Goal: Transaction & Acquisition: Purchase product/service

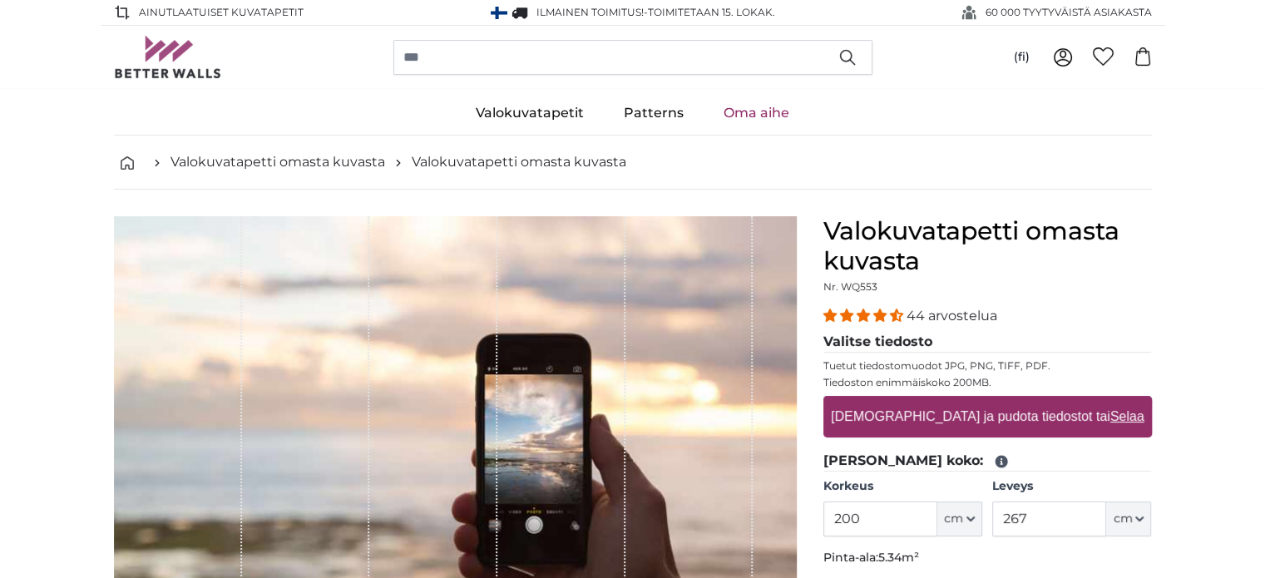
click at [1110, 412] on u "Selaa" at bounding box center [1127, 416] width 34 height 14
click at [1063, 401] on input "[DEMOGRAPHIC_DATA] ja pudota tiedostot tai Selaa" at bounding box center [987, 398] width 329 height 5
type input "**********"
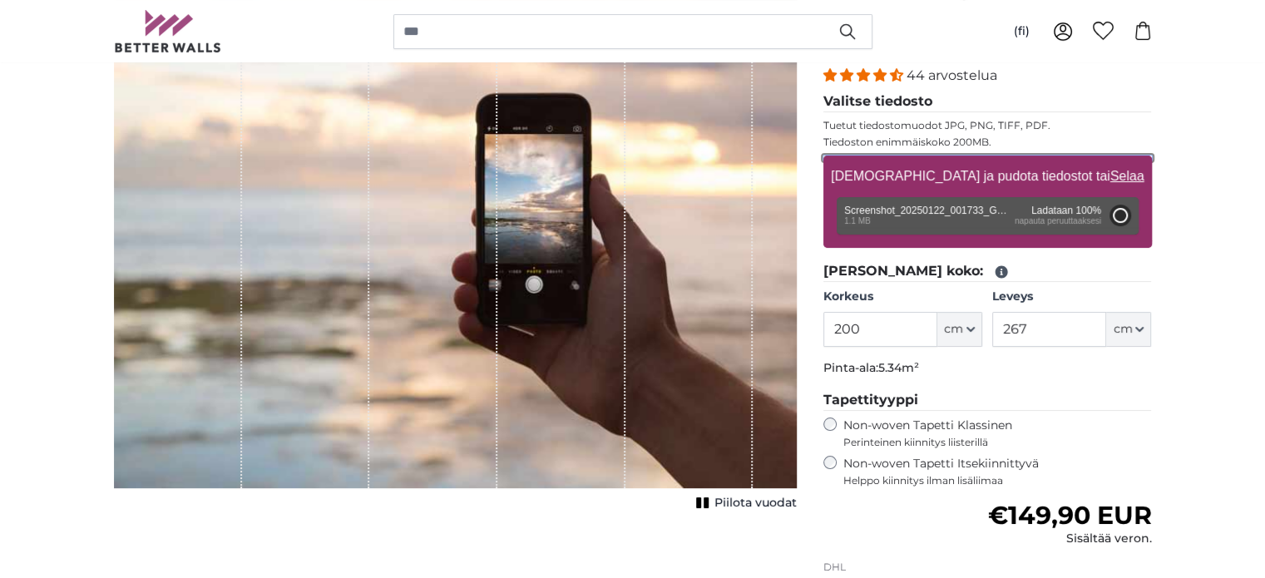
scroll to position [246, 0]
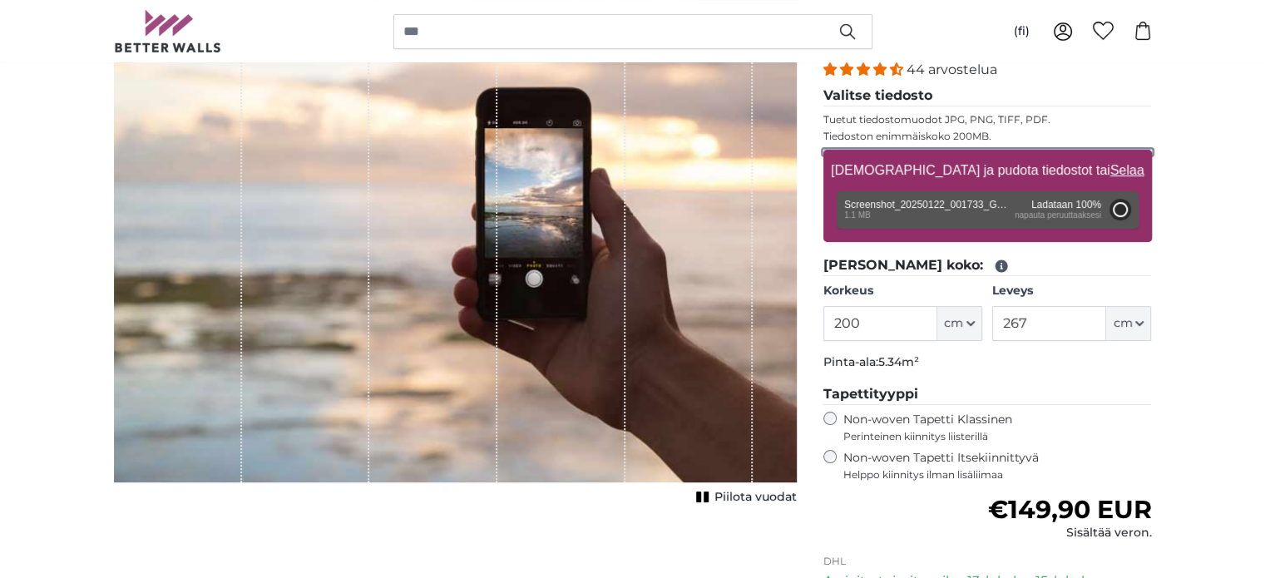
type input "157.8"
type input "71"
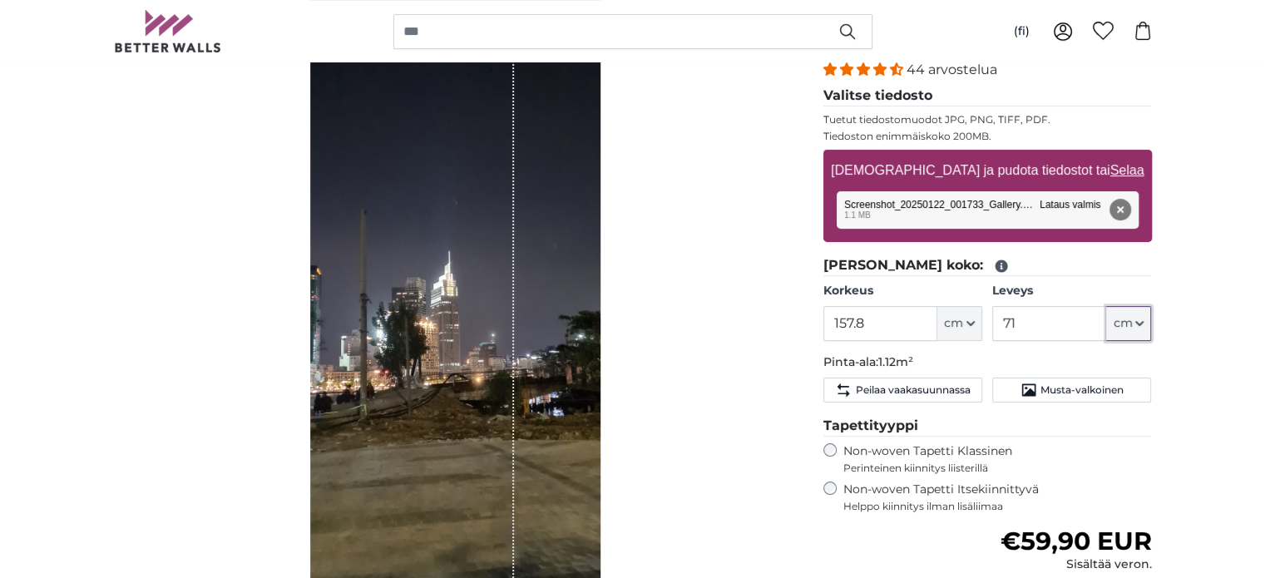
click at [1129, 331] on button "cm" at bounding box center [1128, 323] width 45 height 35
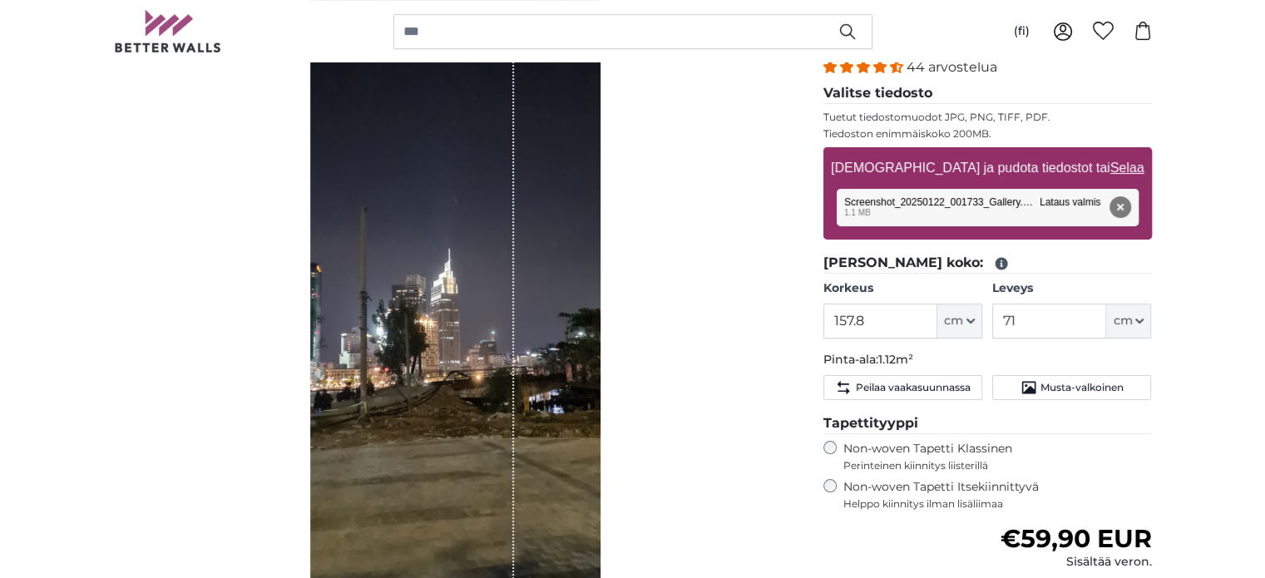
scroll to position [232, 0]
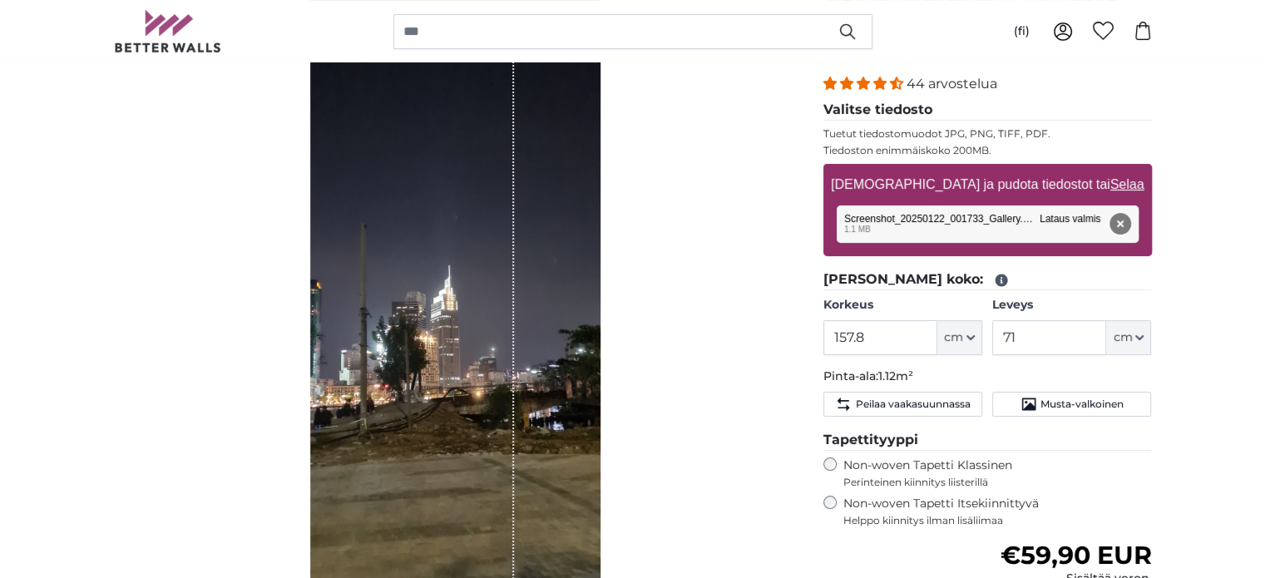
click at [1125, 215] on button "Poista" at bounding box center [1120, 224] width 22 height 22
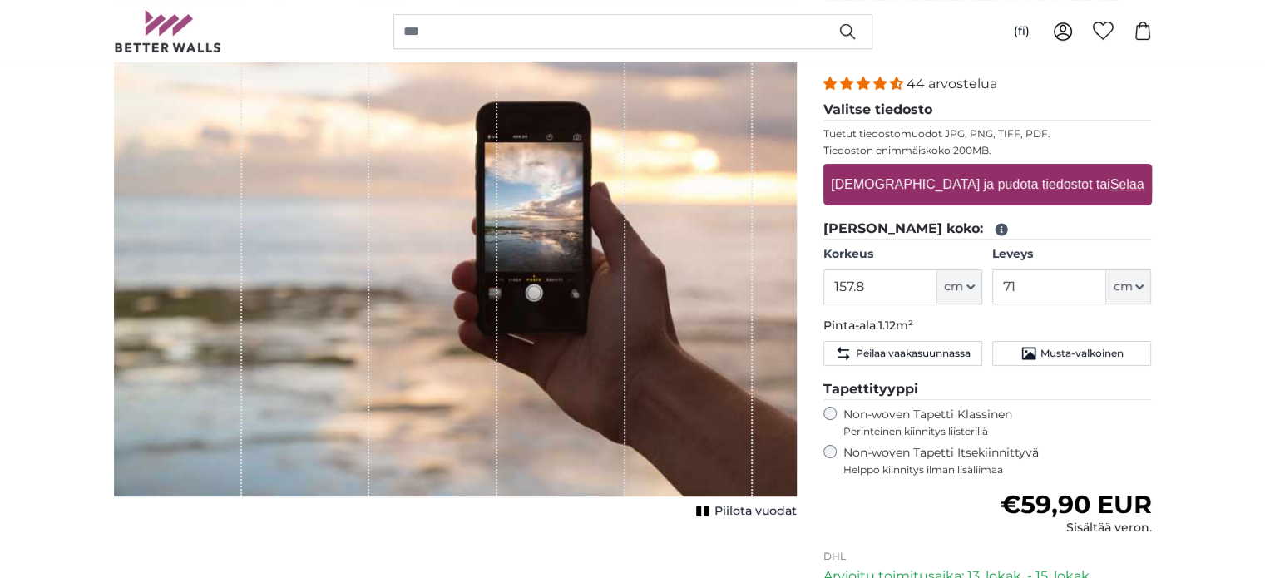
click at [1015, 184] on label "[DEMOGRAPHIC_DATA] ja pudota tiedostot tai Selaa" at bounding box center [987, 184] width 326 height 33
click at [1015, 169] on input "[DEMOGRAPHIC_DATA] ja pudota tiedostot tai Selaa" at bounding box center [987, 166] width 329 height 5
type input "**********"
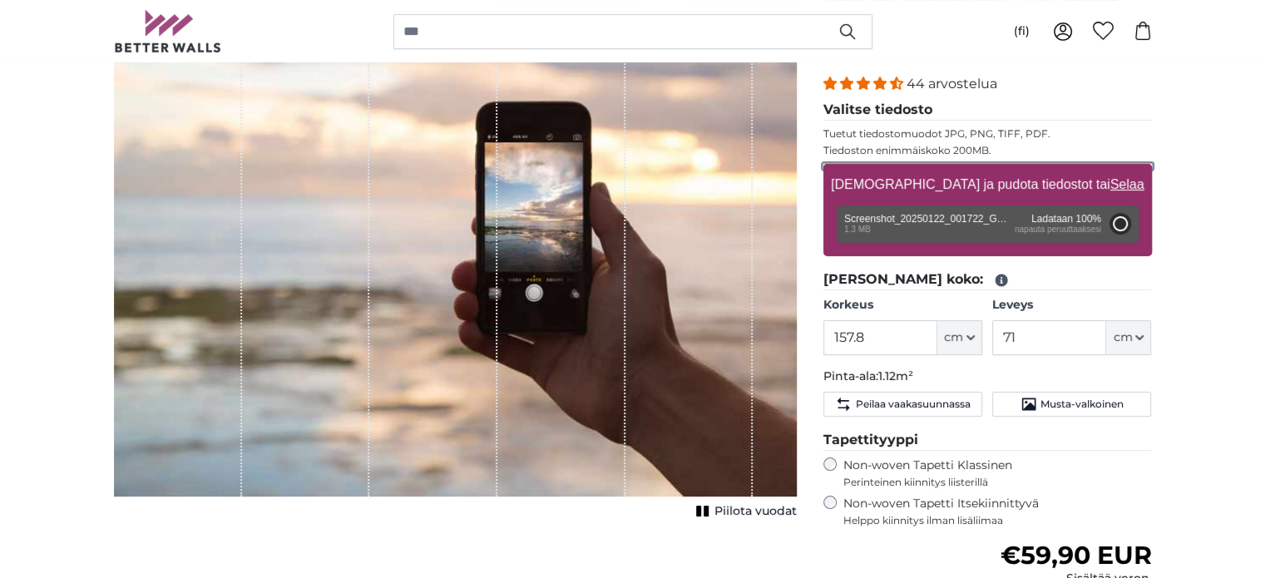
type input "157.8"
type input "71"
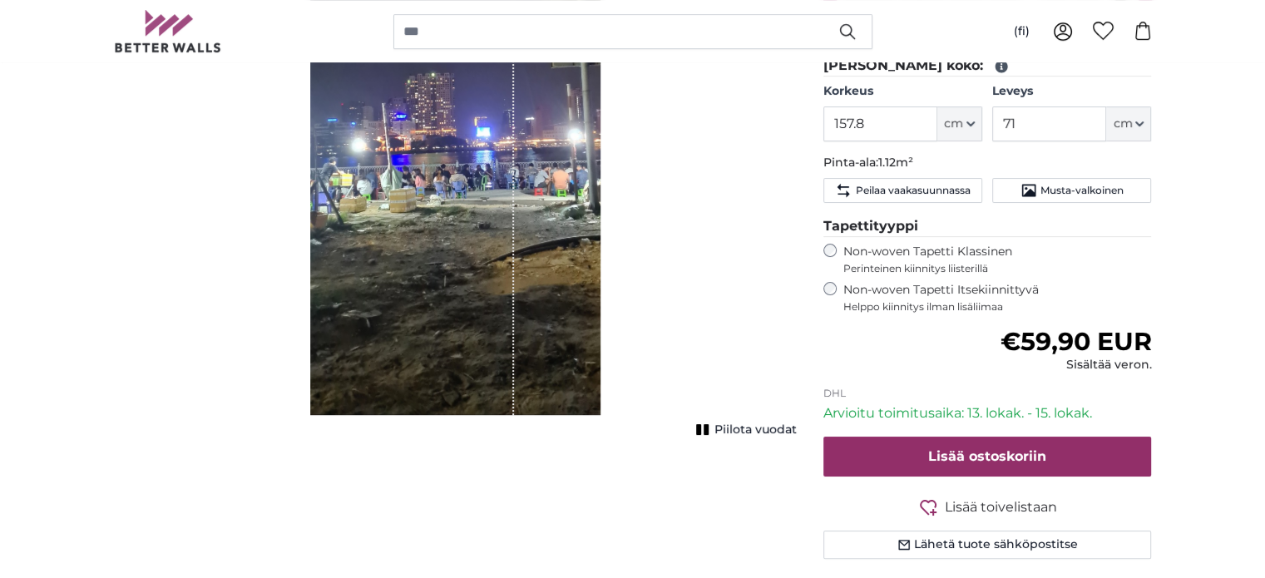
scroll to position [428, 0]
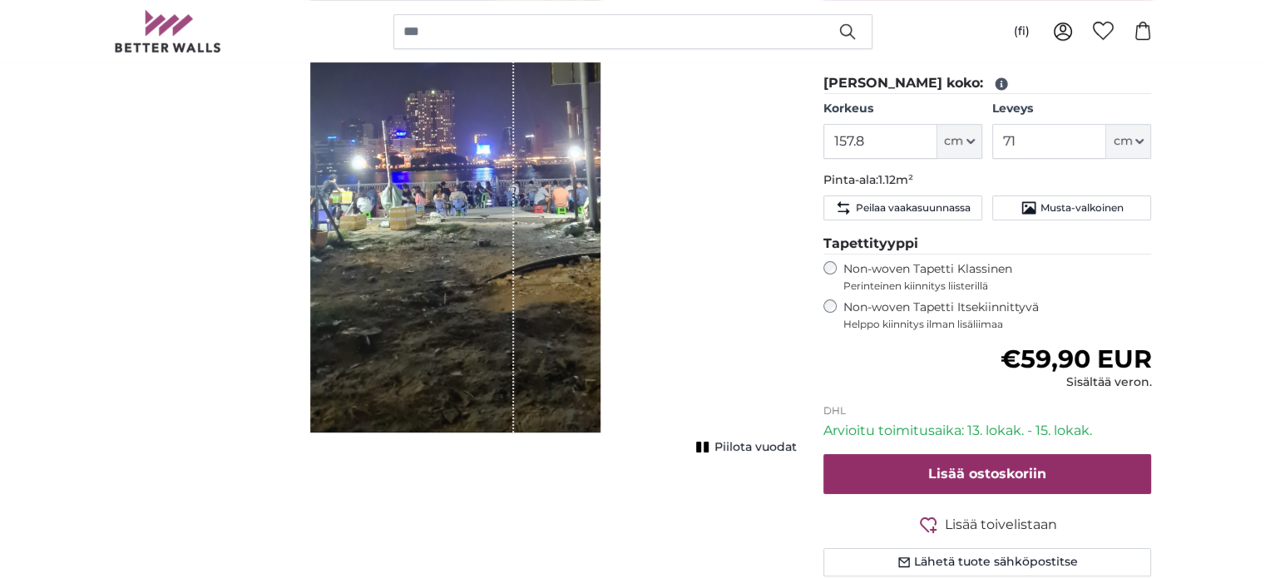
click at [713, 445] on button "Piilota vuodat" at bounding box center [744, 447] width 106 height 23
click at [713, 445] on icon "1 of 1" at bounding box center [706, 447] width 17 height 12
click at [713, 445] on button "Piilota vuodat" at bounding box center [744, 447] width 106 height 23
click at [713, 445] on icon "1 of 1" at bounding box center [706, 447] width 17 height 12
click at [713, 445] on button "Piilota vuodat" at bounding box center [744, 447] width 106 height 23
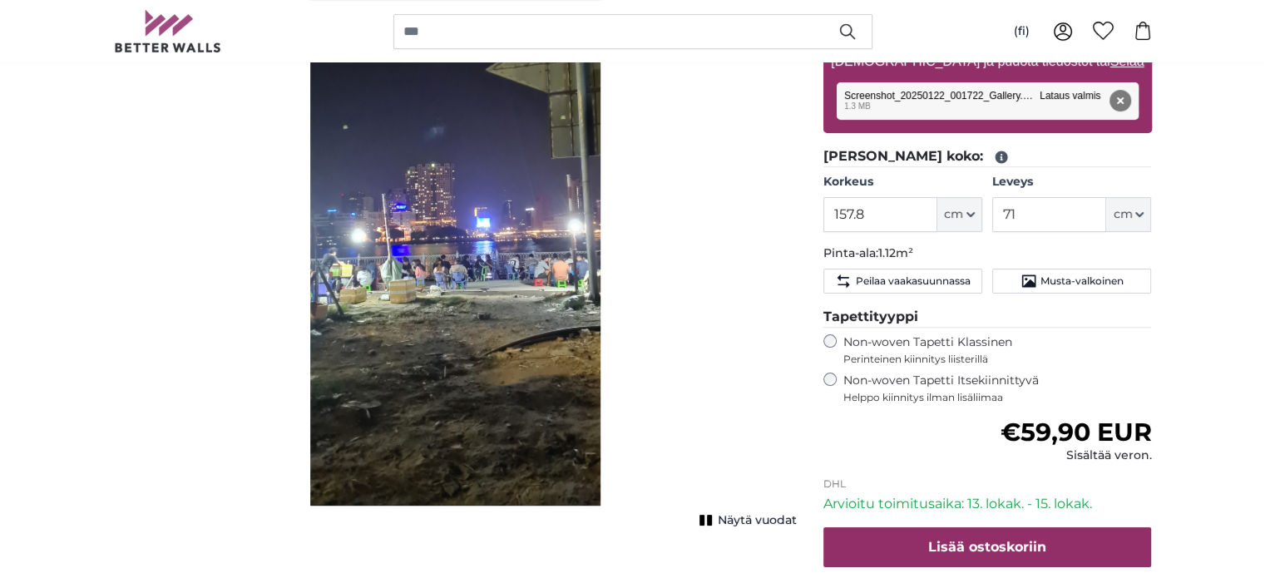
scroll to position [361, 0]
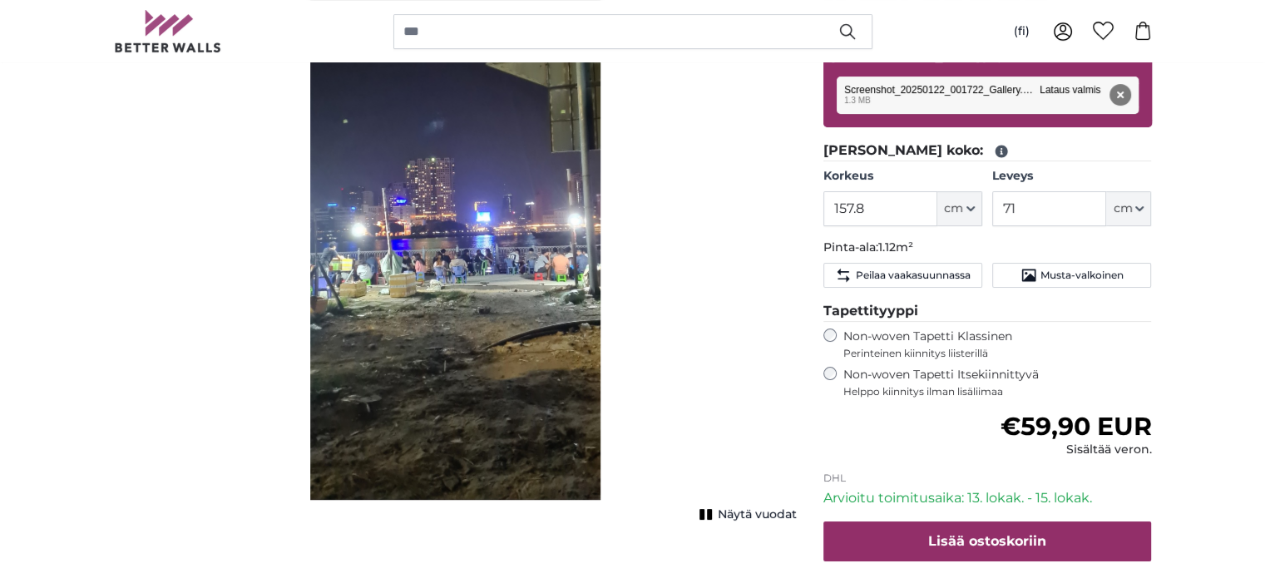
click at [716, 512] on button "Näytä vuodat" at bounding box center [745, 514] width 102 height 23
click at [716, 512] on span "Piilota vuodat" at bounding box center [755, 515] width 82 height 17
click at [1122, 92] on button "Poista" at bounding box center [1120, 95] width 22 height 22
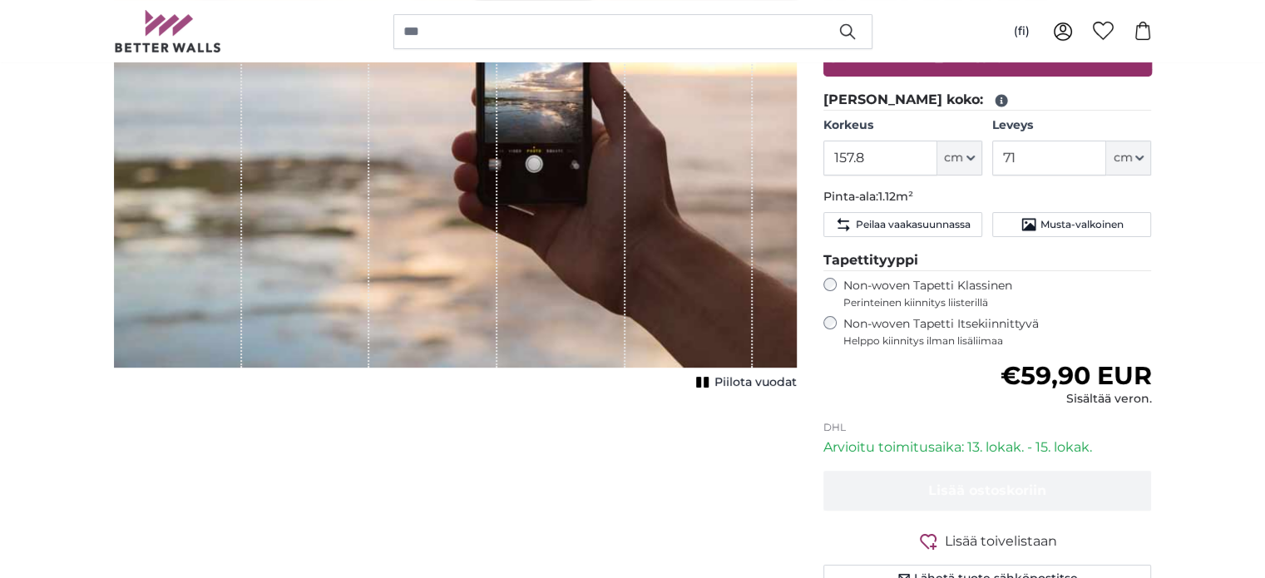
click at [1074, 69] on label "[DEMOGRAPHIC_DATA] ja pudota tiedostot tai Selaa" at bounding box center [987, 55] width 326 height 33
click at [1074, 40] on input "[DEMOGRAPHIC_DATA] ja pudota tiedostot tai Selaa" at bounding box center [987, 37] width 329 height 5
type input "**********"
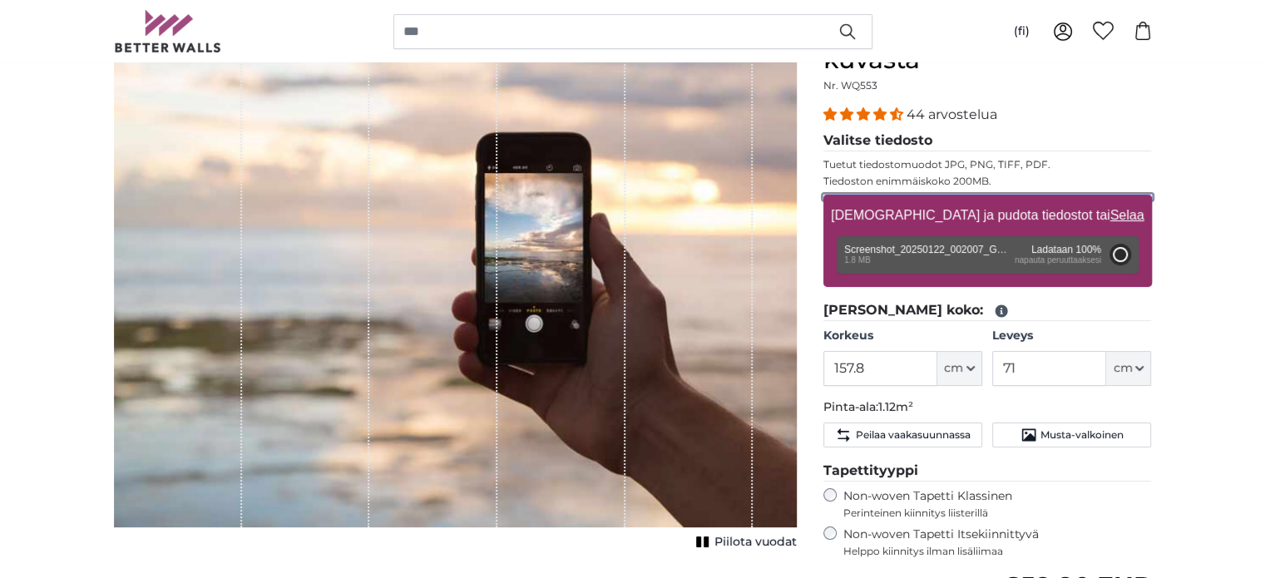
scroll to position [173, 0]
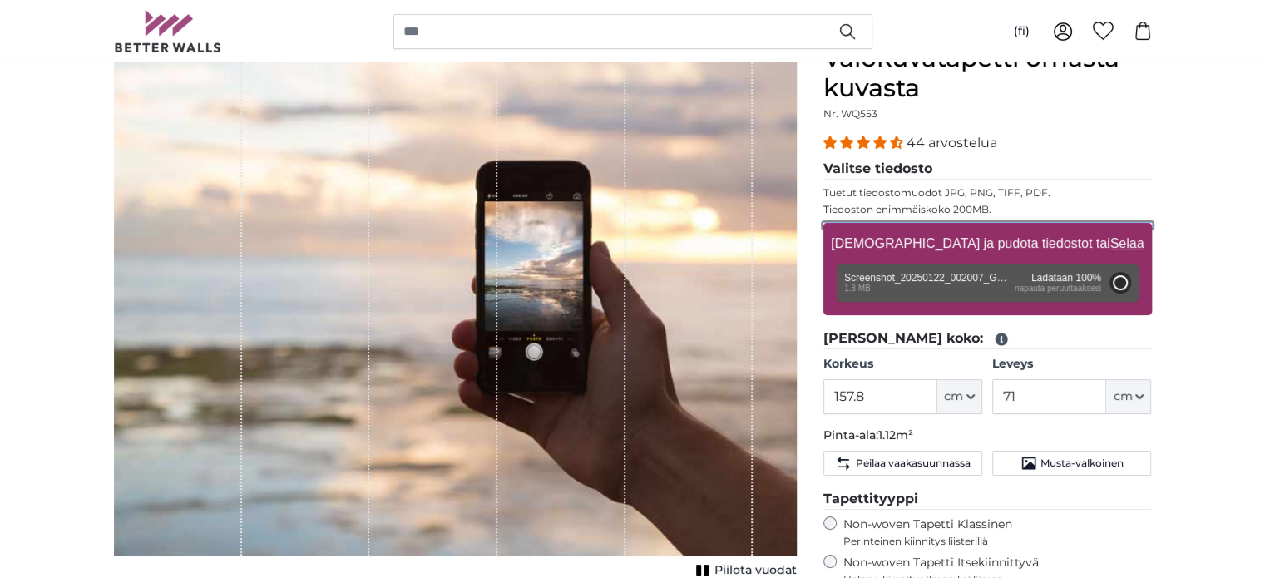
type input "157.8"
type input "71"
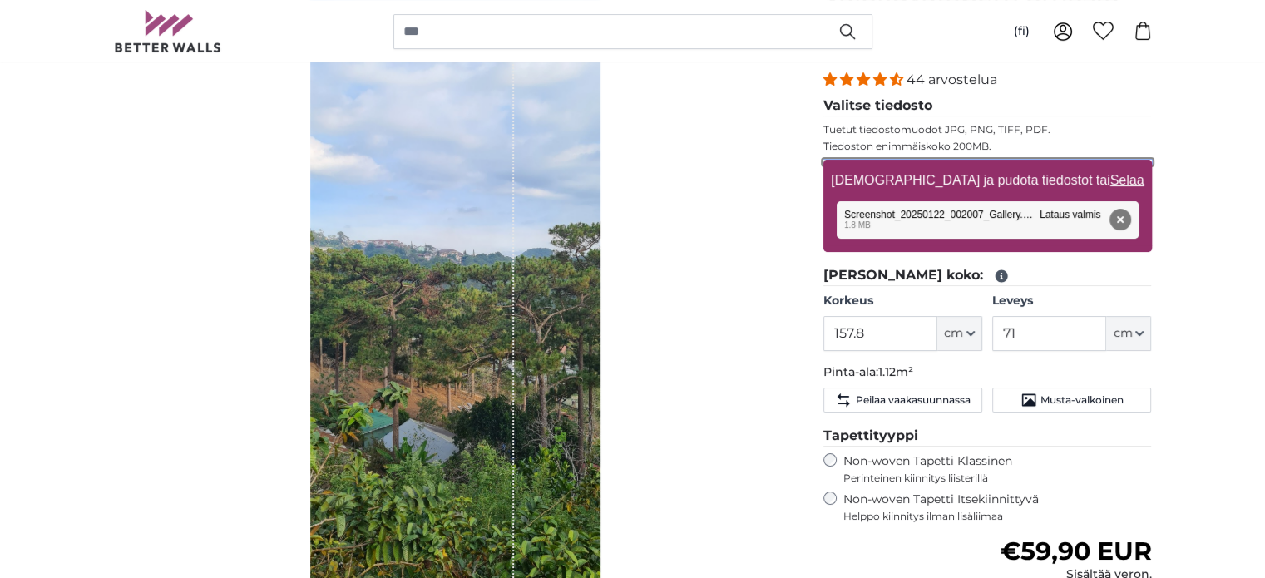
scroll to position [288, 0]
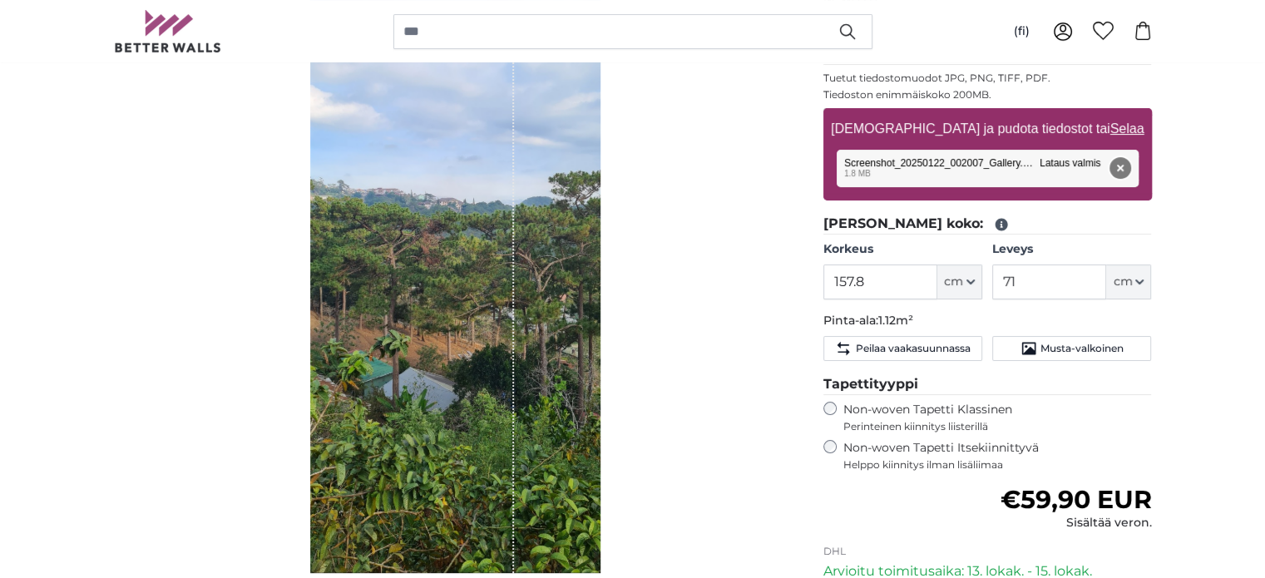
click at [1120, 162] on button "Poista" at bounding box center [1120, 168] width 22 height 22
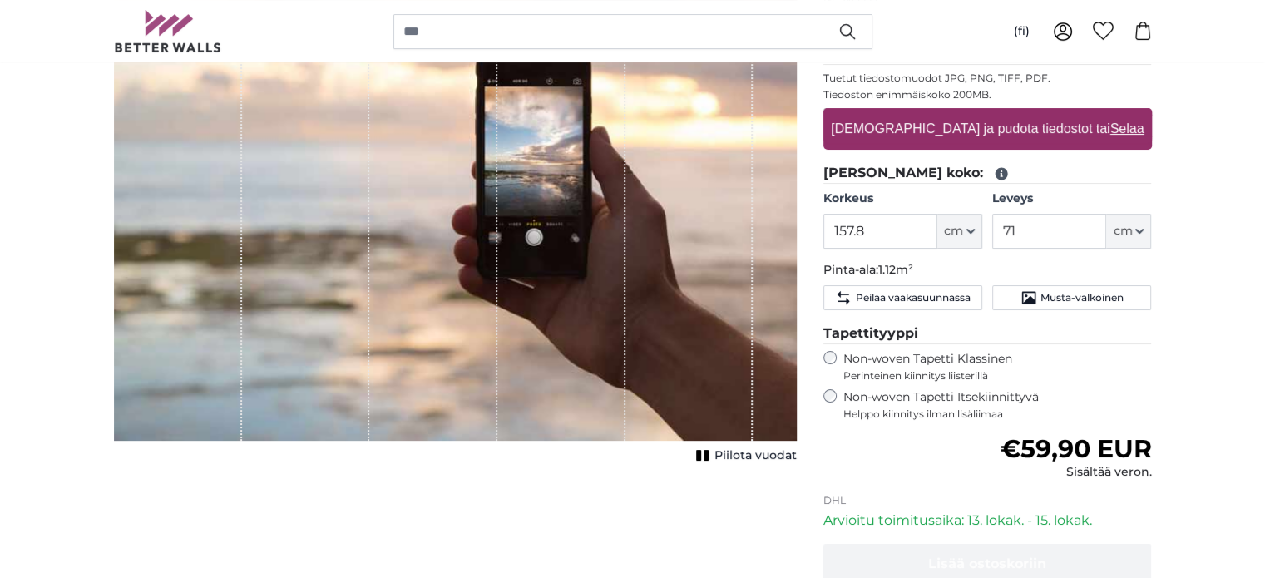
click at [1050, 132] on label "[DEMOGRAPHIC_DATA] ja pudota tiedostot tai Selaa" at bounding box center [987, 128] width 326 height 33
click at [1050, 113] on input "[DEMOGRAPHIC_DATA] ja pudota tiedostot tai Selaa" at bounding box center [987, 110] width 329 height 5
type input "**********"
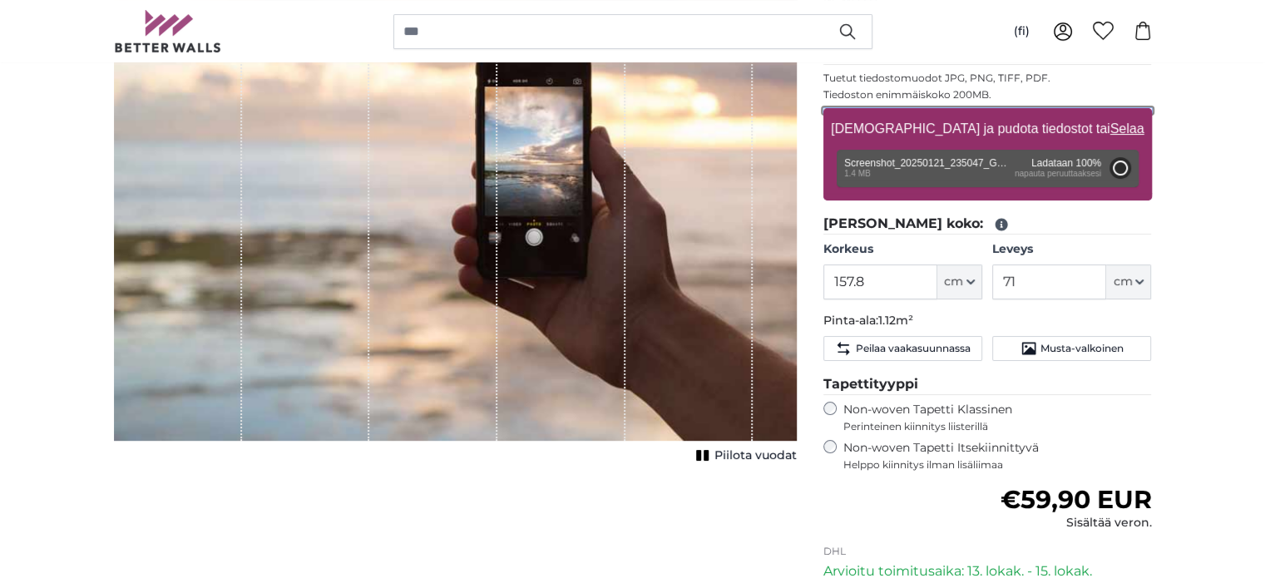
type input "157.8"
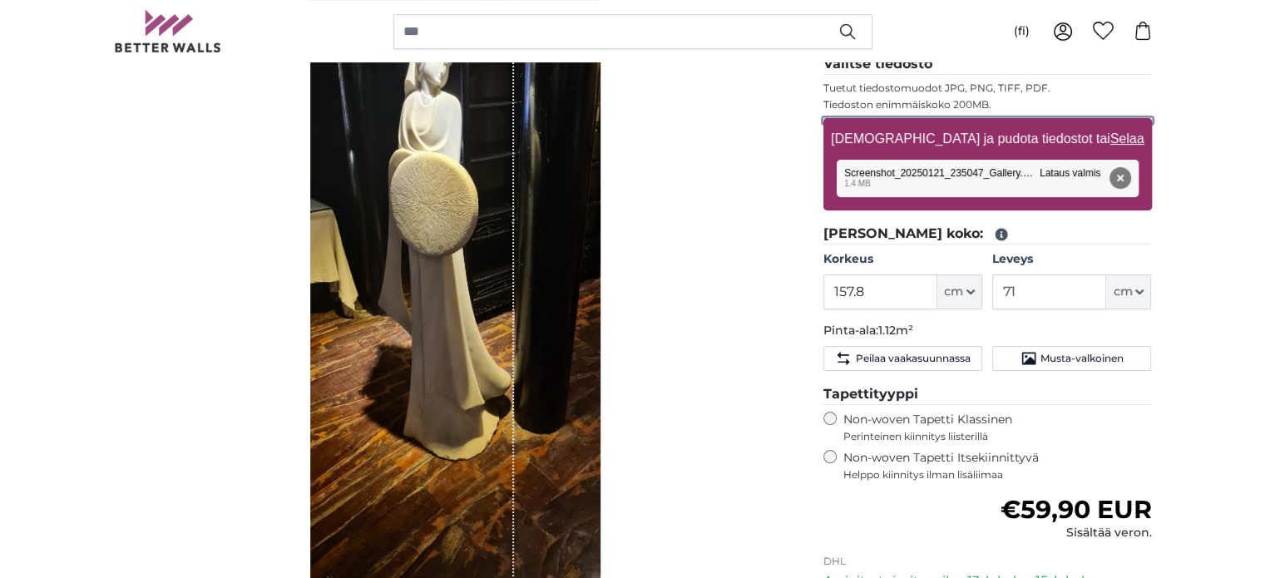
scroll to position [283, 0]
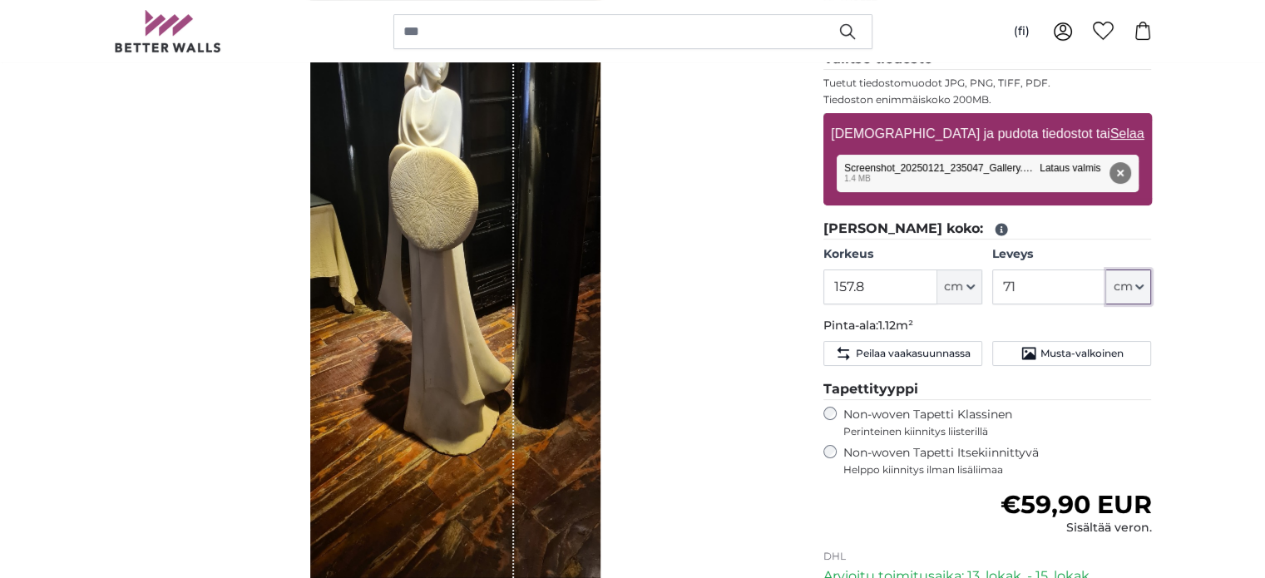
click at [1120, 288] on span "cm" at bounding box center [1122, 287] width 19 height 17
click at [1048, 285] on input "71" at bounding box center [1049, 286] width 114 height 35
click at [1005, 286] on input "71" at bounding box center [1049, 286] width 114 height 35
click at [1008, 283] on input "71" at bounding box center [1049, 286] width 114 height 35
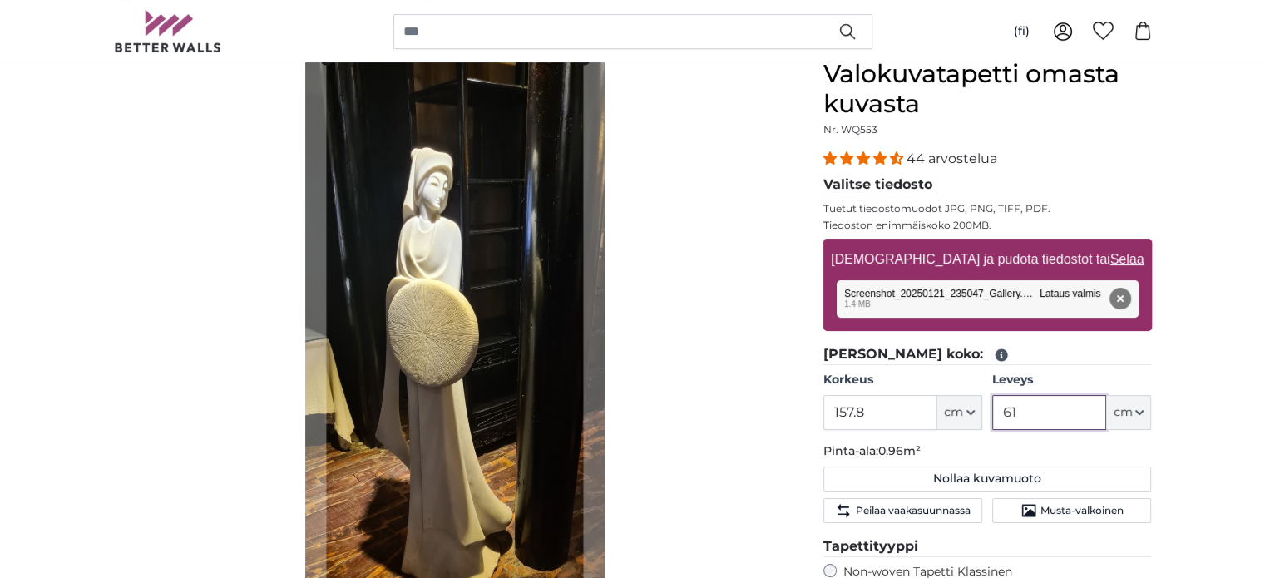
scroll to position [152, 0]
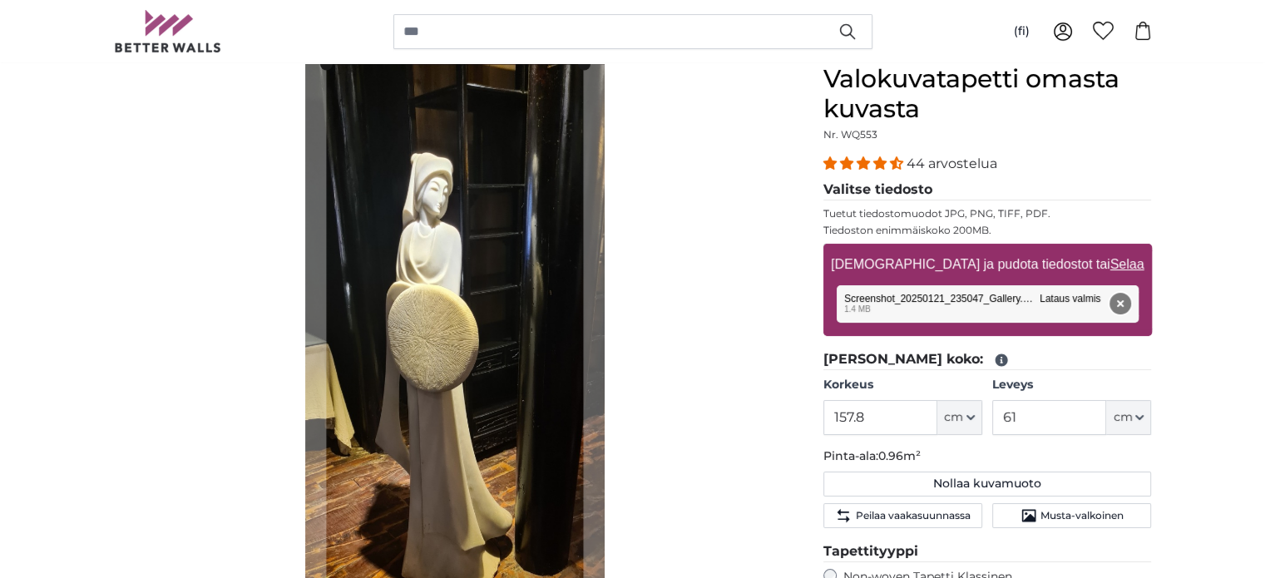
click at [1125, 295] on button "Poista" at bounding box center [1120, 304] width 22 height 22
type input "71"
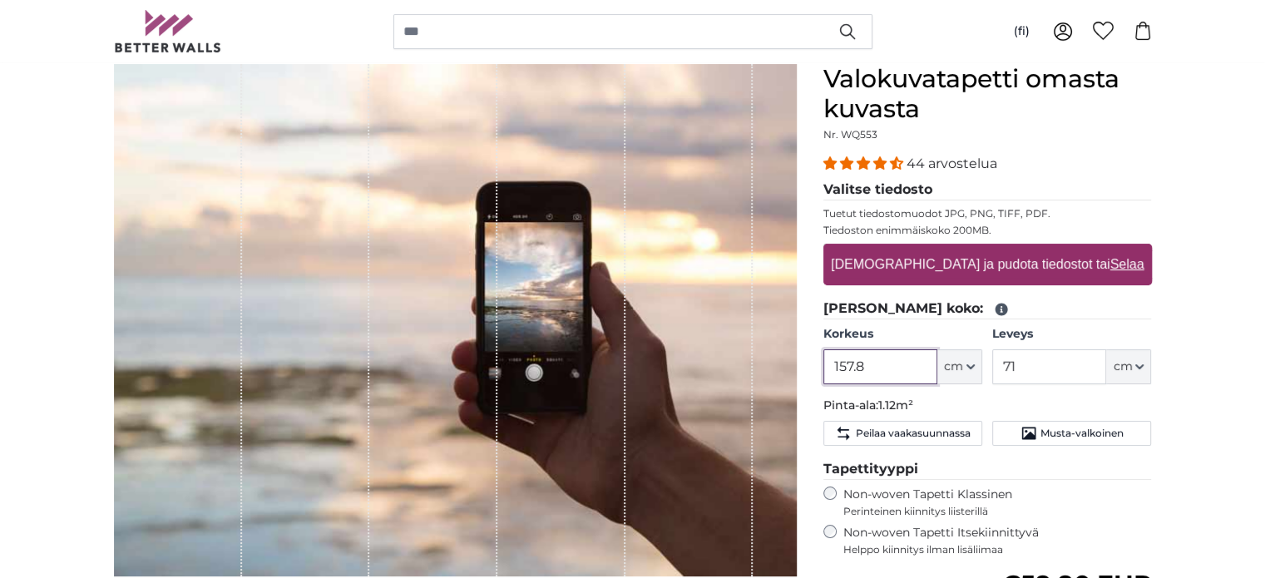
click at [868, 358] on input "157.8" at bounding box center [880, 366] width 114 height 35
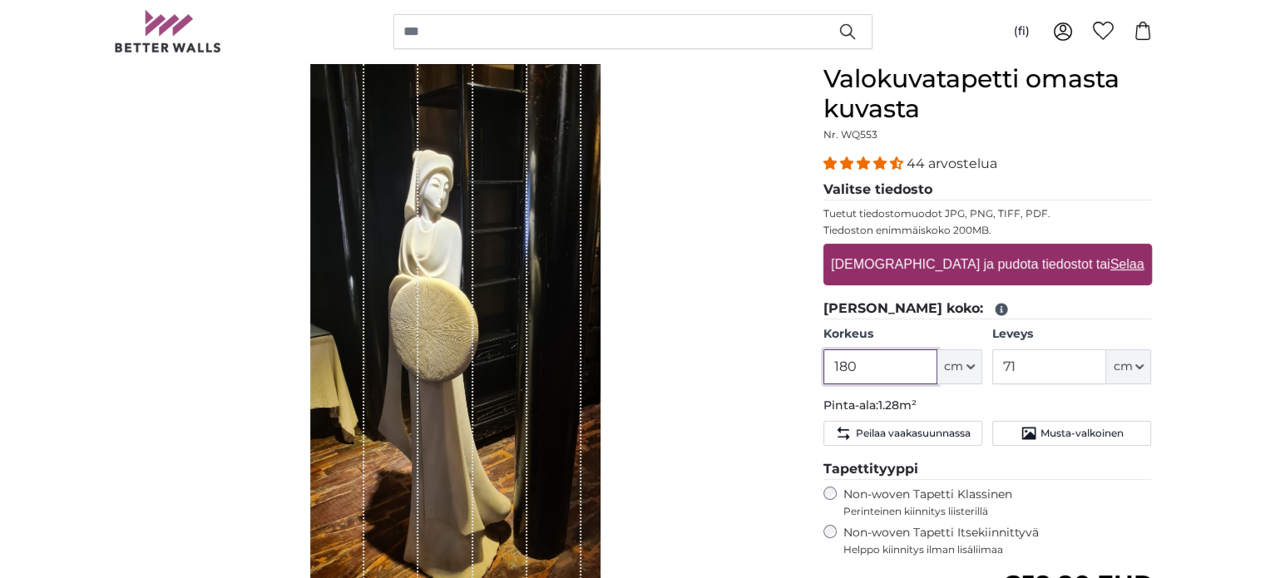
type input "180"
click at [1028, 268] on label "[DEMOGRAPHIC_DATA] ja pudota tiedostot tai Selaa" at bounding box center [987, 264] width 326 height 33
click at [1028, 249] on input "[DEMOGRAPHIC_DATA] ja pudota tiedostot tai Selaa" at bounding box center [987, 246] width 329 height 5
type input "**********"
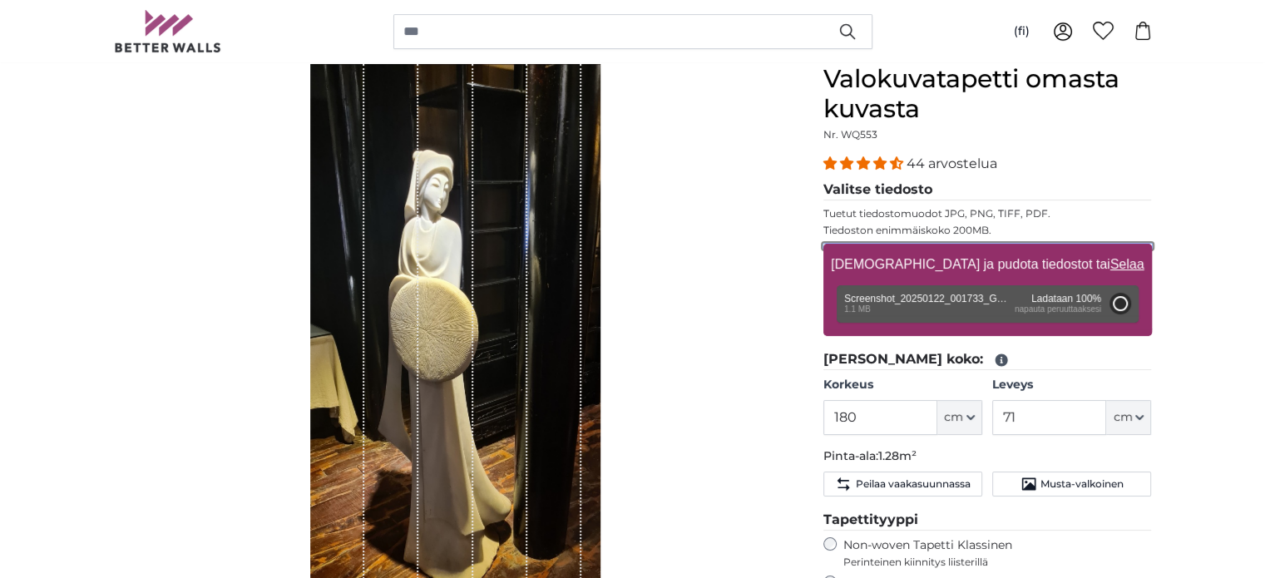
type input "157.8"
type input "71"
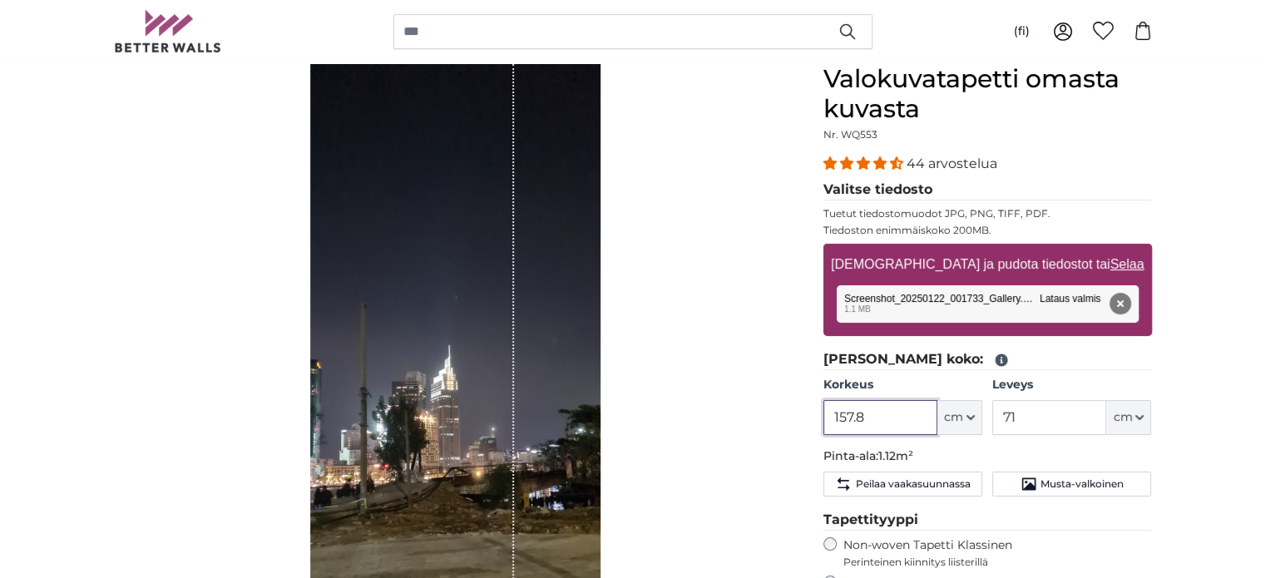
click at [876, 413] on input "157.8" at bounding box center [880, 417] width 114 height 35
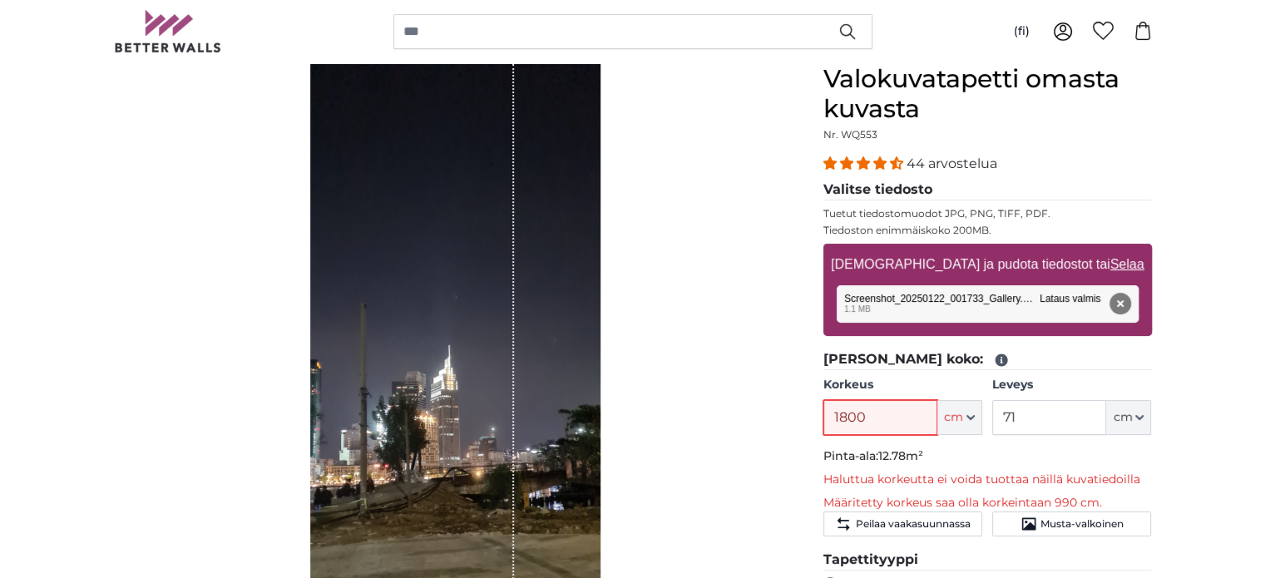
click at [876, 413] on input "1800" at bounding box center [880, 417] width 114 height 35
type input "180"
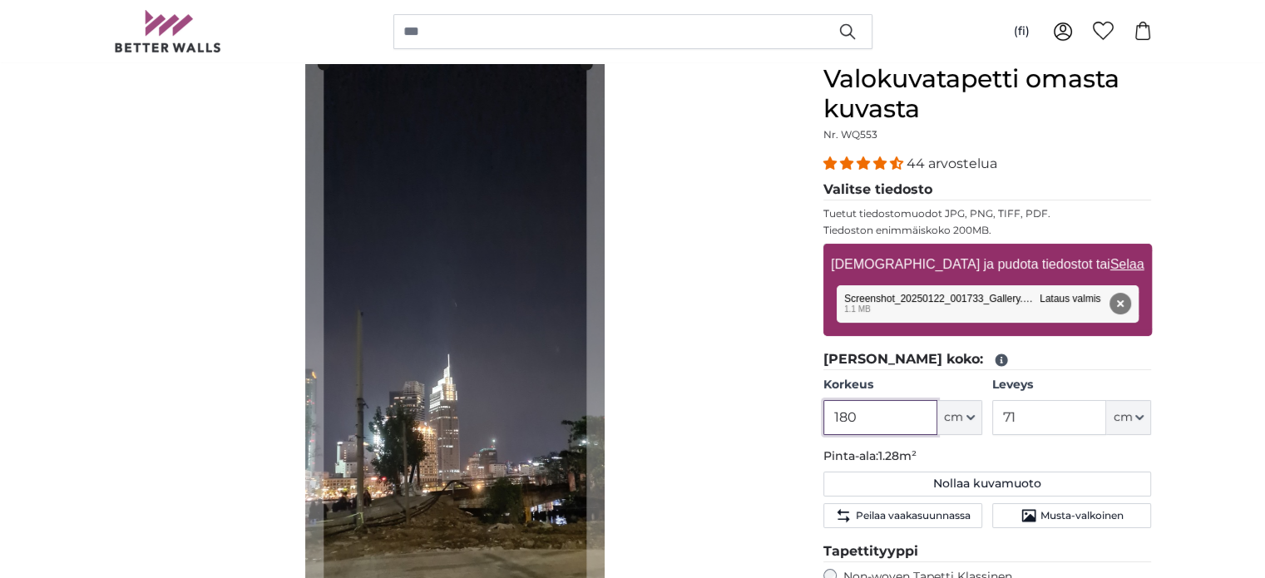
click at [876, 413] on input "180" at bounding box center [880, 417] width 114 height 35
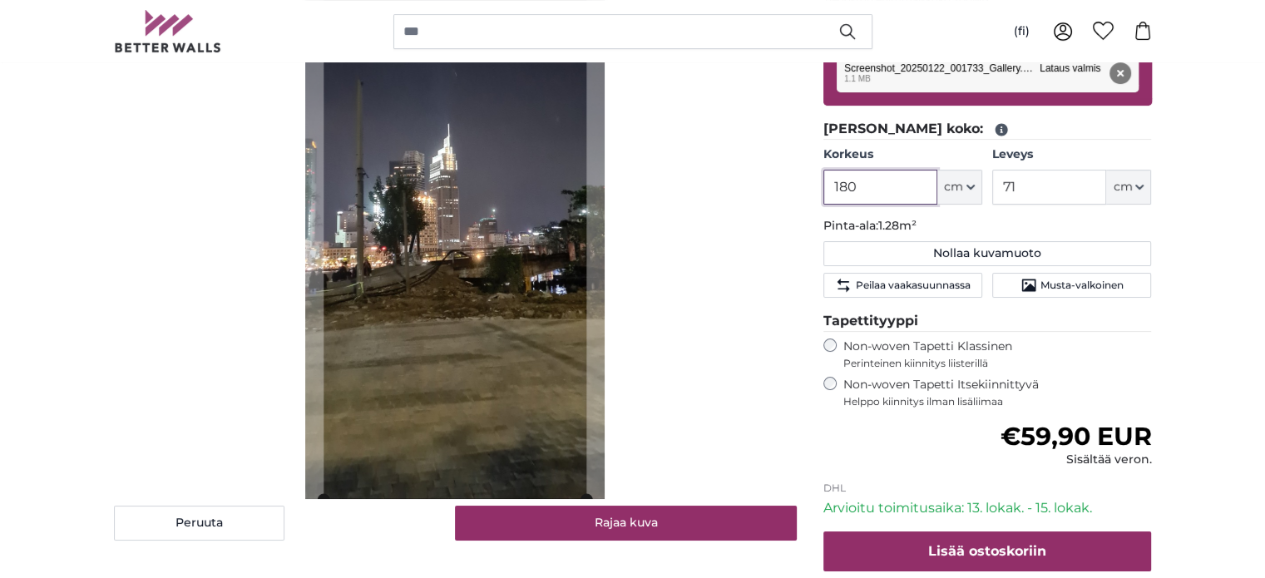
scroll to position [388, 0]
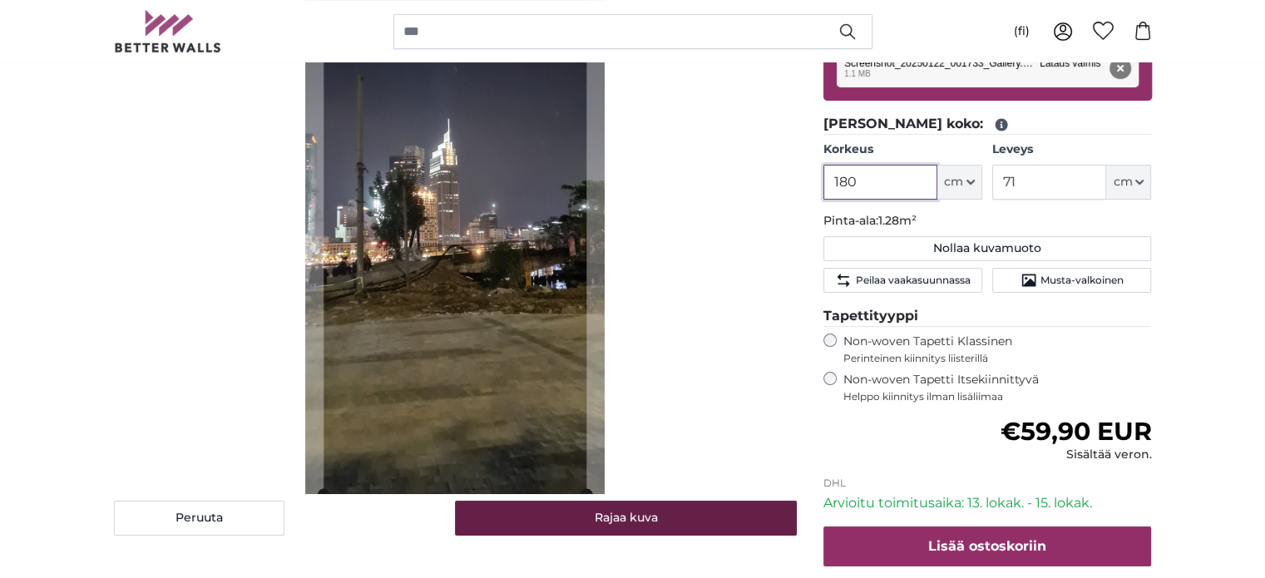
type input "180"
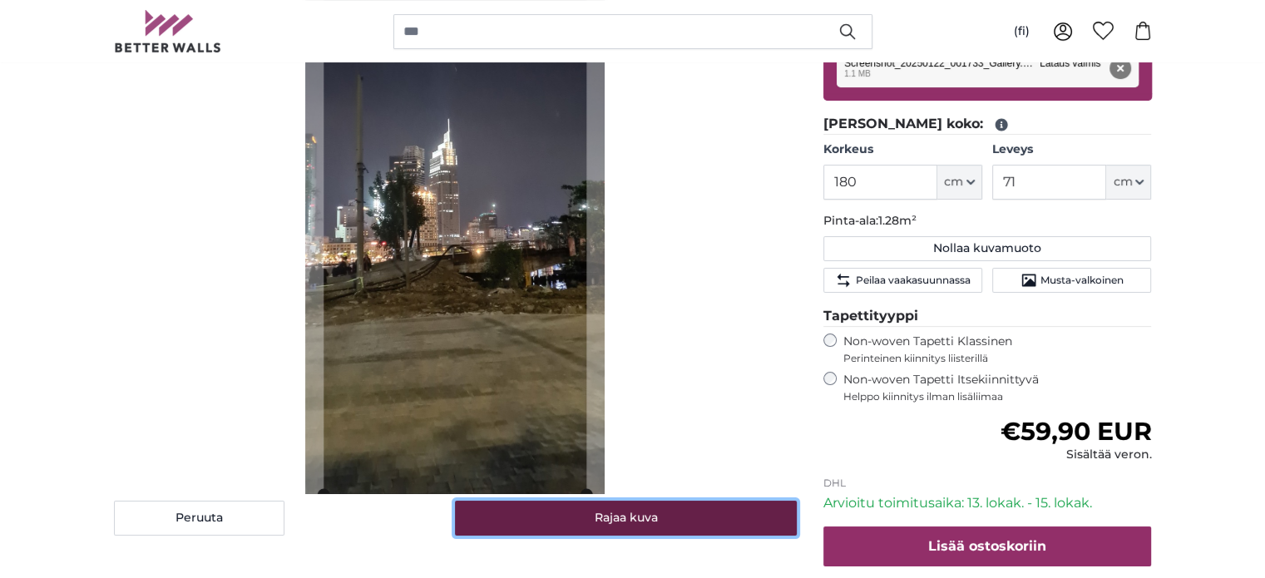
click at [624, 518] on button "Rajaa kuva" at bounding box center [626, 518] width 342 height 35
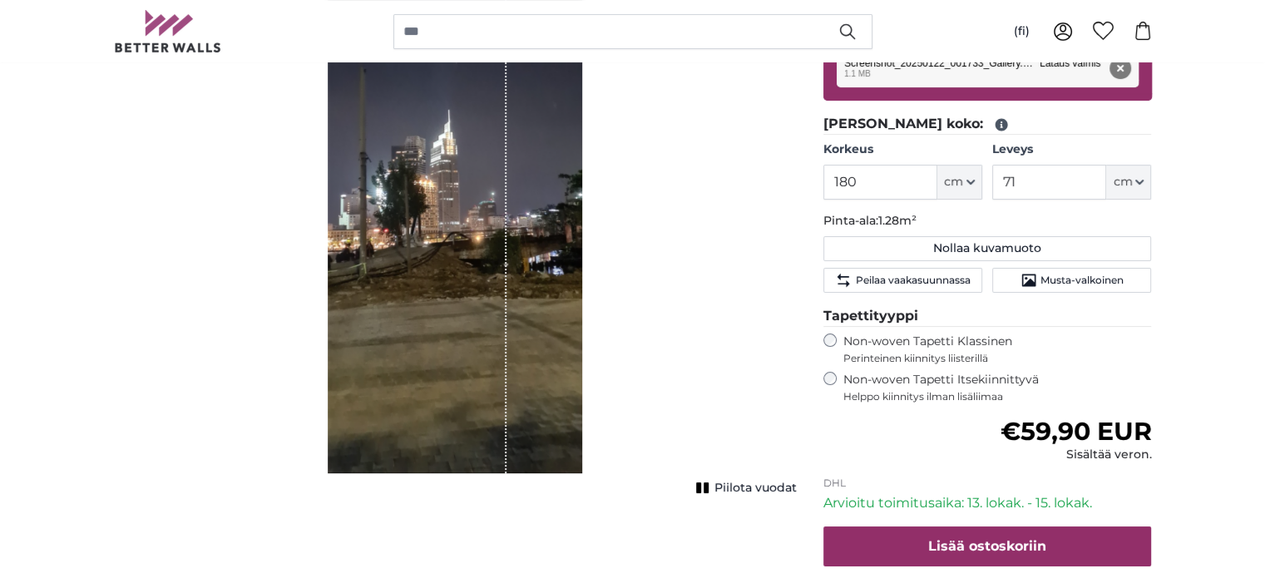
click at [715, 490] on span "Piilota vuodat" at bounding box center [755, 488] width 82 height 17
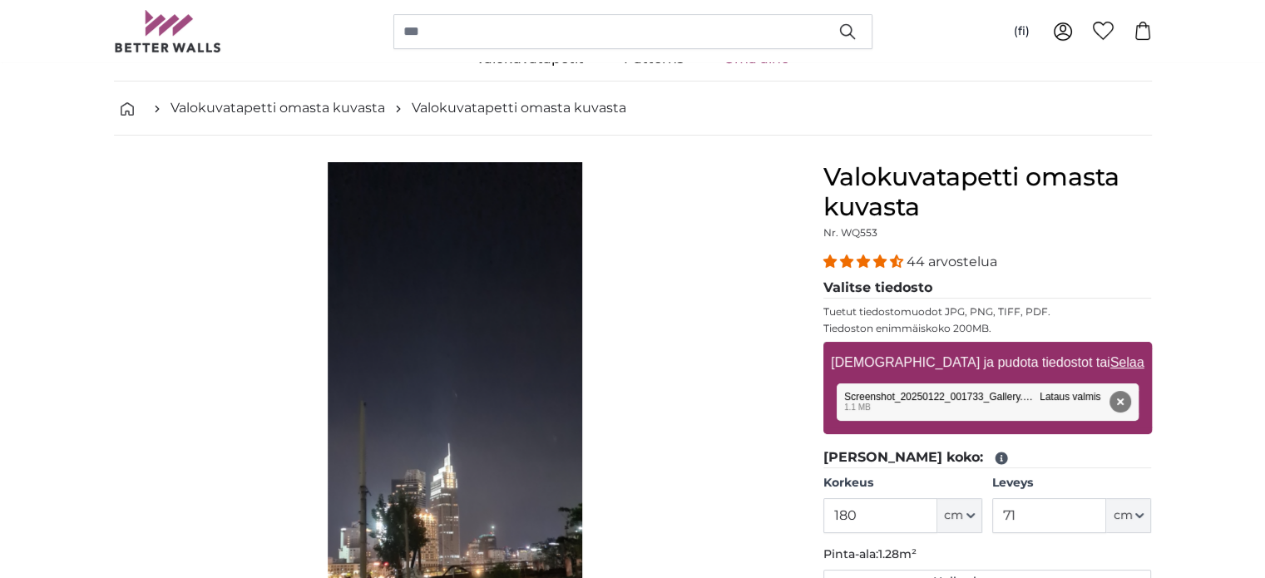
scroll to position [0, 0]
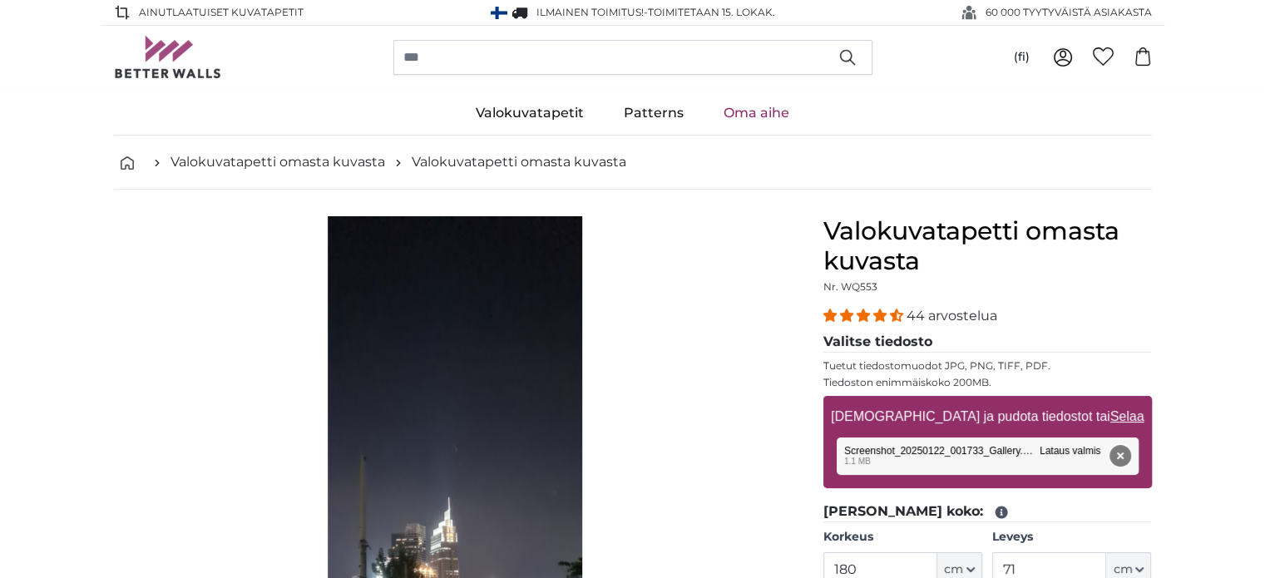
click at [1120, 450] on button "Poista" at bounding box center [1120, 456] width 22 height 22
